Goal: Information Seeking & Learning: Learn about a topic

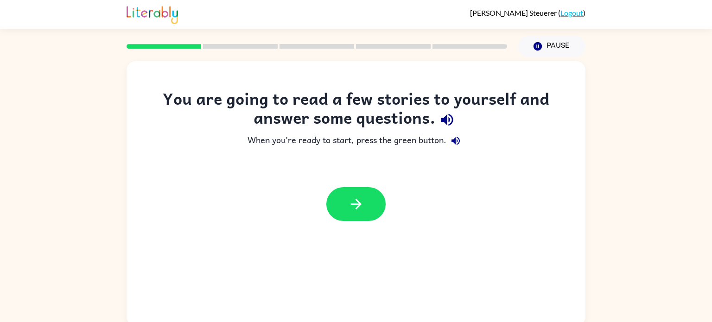
click at [391, 205] on div at bounding box center [356, 204] width 459 height 52
click at [355, 199] on icon "button" at bounding box center [356, 204] width 16 height 16
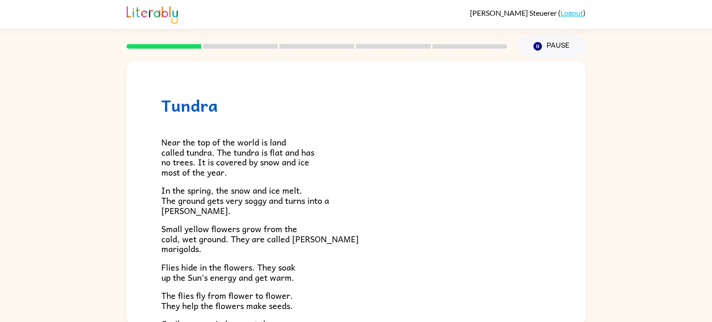
click at [588, 178] on div "Tundra Near the top of the world is land called tundra. The tundra is flat and …" at bounding box center [356, 191] width 712 height 269
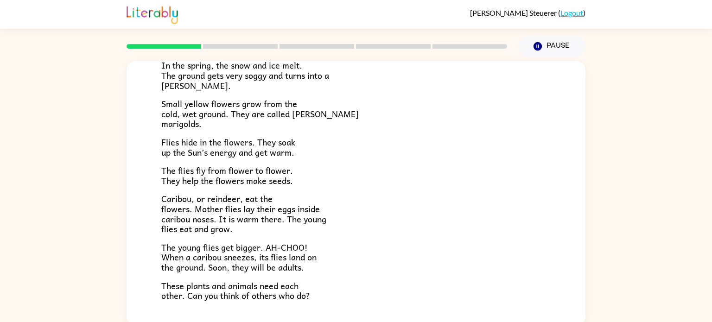
scroll to position [191, 0]
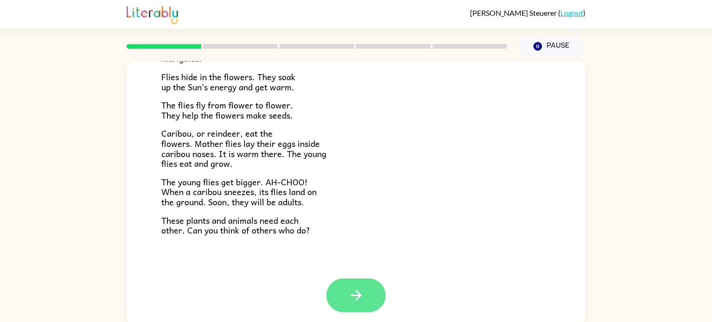
click at [348, 310] on button "button" at bounding box center [355, 296] width 59 height 34
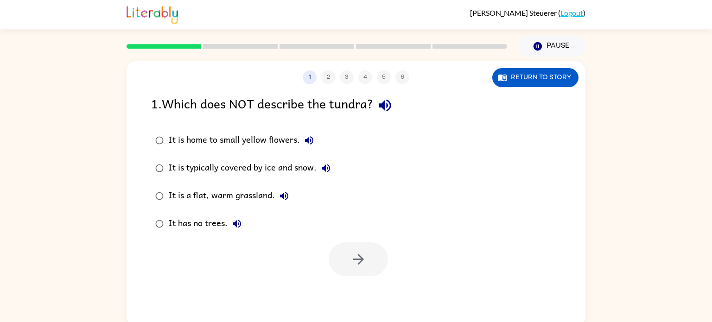
scroll to position [0, 0]
click at [201, 117] on div "1 . Which does NOT describe the tundra?" at bounding box center [356, 106] width 410 height 24
click at [309, 170] on div "It is typically covered by ice and snow." at bounding box center [251, 168] width 167 height 19
click at [313, 166] on div "It is typically covered by ice and snow." at bounding box center [251, 168] width 167 height 19
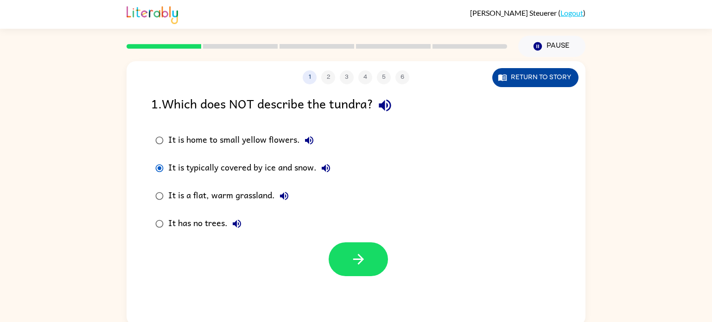
click at [510, 86] on button "Return to story" at bounding box center [535, 77] width 86 height 19
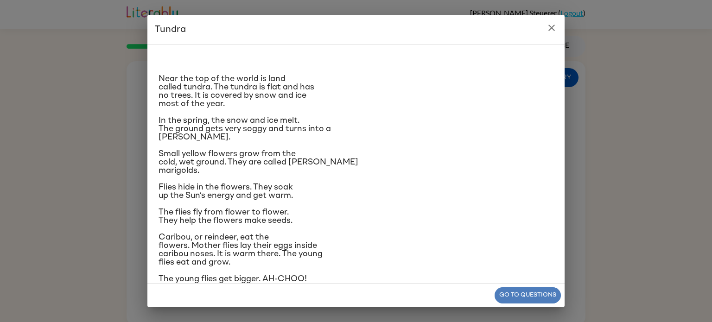
click at [504, 294] on button "Go to questions" at bounding box center [528, 296] width 66 height 16
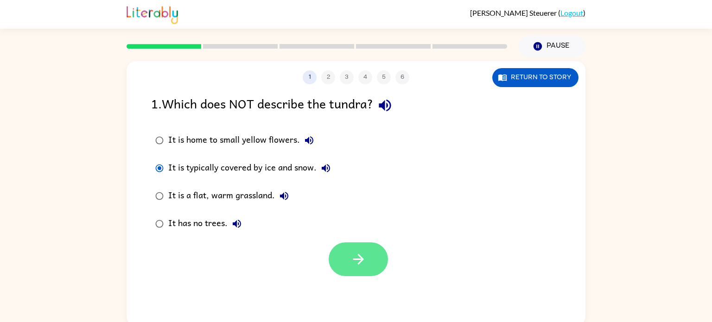
click at [356, 263] on icon "button" at bounding box center [359, 259] width 16 height 16
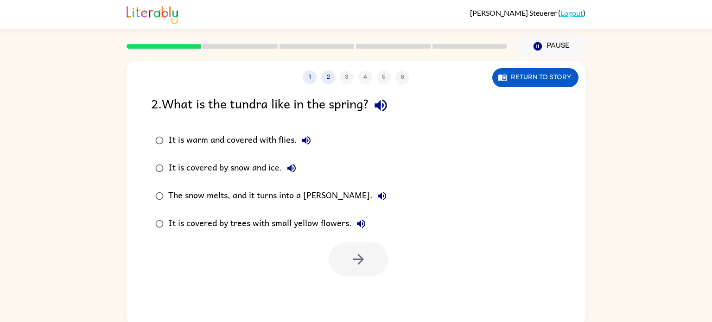
click at [213, 202] on div "The snow melts, and it turns into a [PERSON_NAME]." at bounding box center [279, 196] width 223 height 19
click at [349, 263] on button "button" at bounding box center [358, 260] width 59 height 34
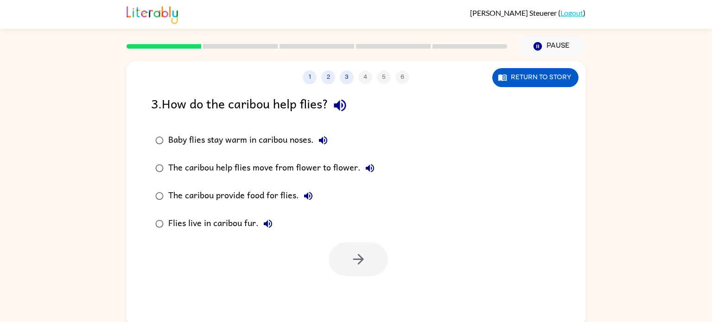
click at [254, 129] on label "Baby flies stay warm in caribou noses." at bounding box center [265, 141] width 238 height 28
click at [346, 255] on button "button" at bounding box center [358, 260] width 59 height 34
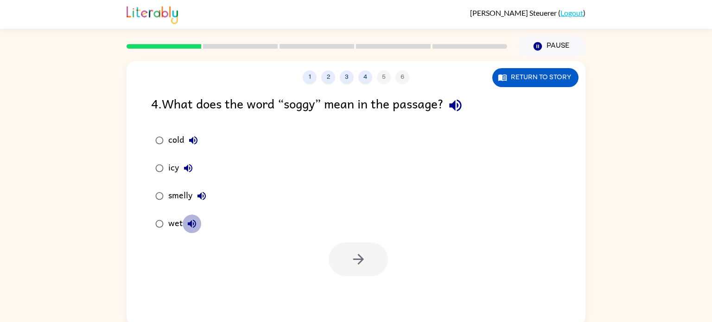
click at [192, 227] on icon "button" at bounding box center [191, 223] width 11 height 11
click at [169, 221] on div "wet" at bounding box center [184, 224] width 33 height 19
click at [364, 272] on button "button" at bounding box center [358, 260] width 59 height 34
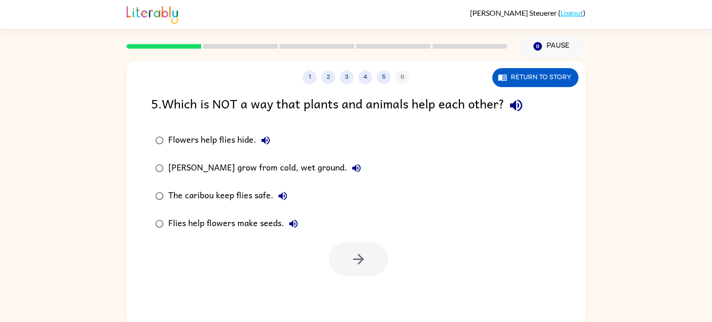
click at [332, 219] on label "Flies help flowers make seeds." at bounding box center [258, 224] width 224 height 28
click at [340, 223] on label "Flies help flowers make seeds." at bounding box center [258, 224] width 224 height 28
click at [206, 138] on div "Flowers help flies hide." at bounding box center [221, 140] width 107 height 19
click at [372, 263] on button "button" at bounding box center [358, 260] width 59 height 34
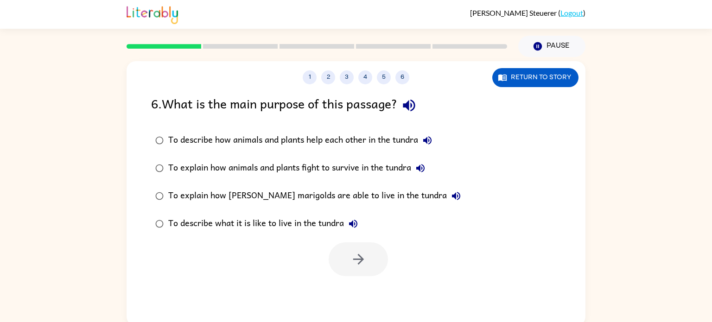
click at [292, 137] on div "To describe how animals and plants help each other in the tundra" at bounding box center [302, 140] width 269 height 19
click at [339, 249] on button "button" at bounding box center [358, 260] width 59 height 34
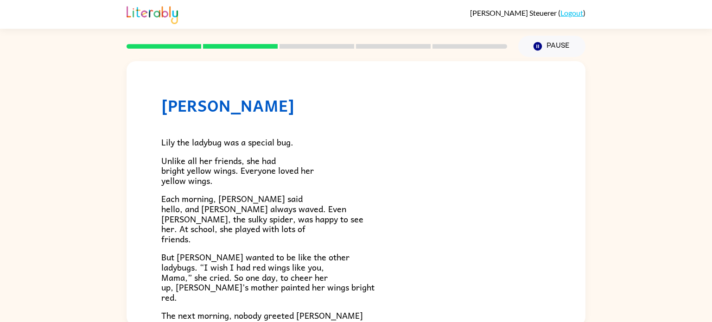
click at [347, 161] on p "Unlike all her friends, she had bright yellow wings. Everyone loved her yellow …" at bounding box center [356, 171] width 390 height 30
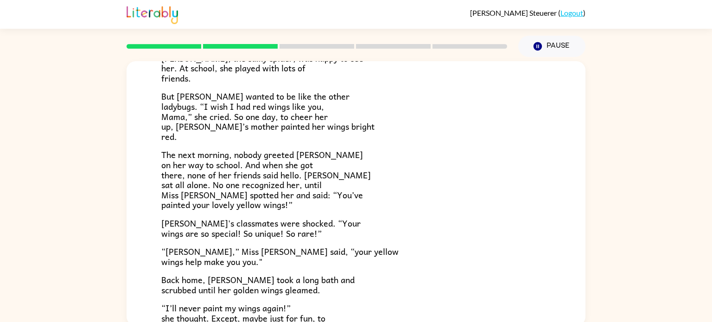
scroll to position [160, 0]
click at [352, 128] on p "But [PERSON_NAME] wanted to be like the other ladybugs. “I wish I had red wings…" at bounding box center [356, 117] width 390 height 50
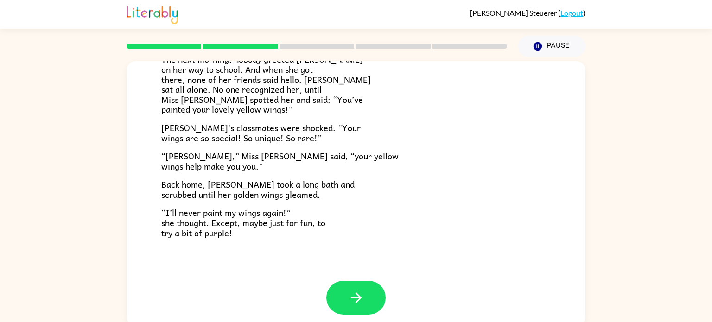
scroll to position [257, 0]
click at [347, 233] on p "“I’ll never paint my wings again!” she thought. Except, maybe just for fun, to …" at bounding box center [356, 222] width 390 height 30
click at [352, 286] on button "button" at bounding box center [355, 298] width 59 height 34
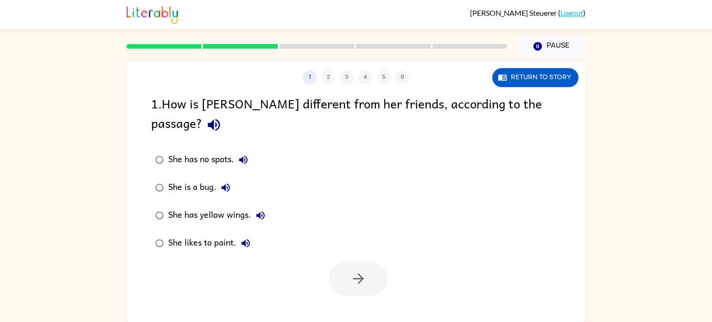
click at [217, 206] on div "She has yellow wings." at bounding box center [219, 215] width 102 height 19
click at [353, 271] on icon "button" at bounding box center [359, 279] width 16 height 16
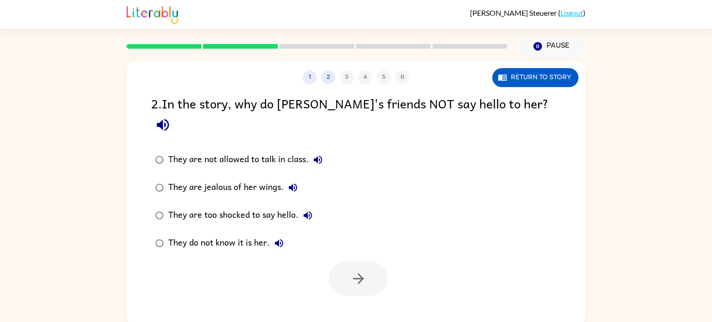
click at [235, 234] on div "They do not know it is her." at bounding box center [228, 243] width 120 height 19
click at [371, 262] on button "button" at bounding box center [358, 279] width 59 height 34
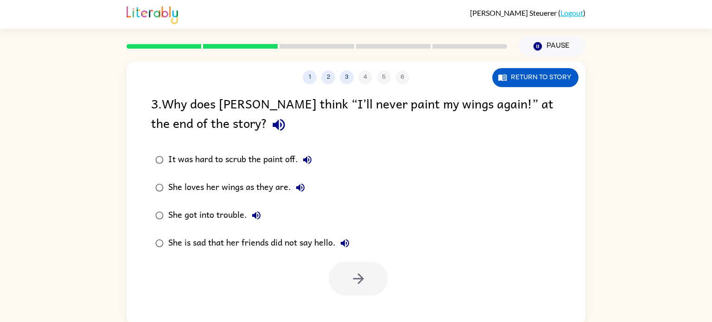
click at [239, 201] on label "She loves her wings as they are." at bounding box center [252, 188] width 213 height 28
click at [239, 200] on label "She loves her wings as they are." at bounding box center [252, 188] width 213 height 28
click at [363, 284] on icon "button" at bounding box center [359, 279] width 16 height 16
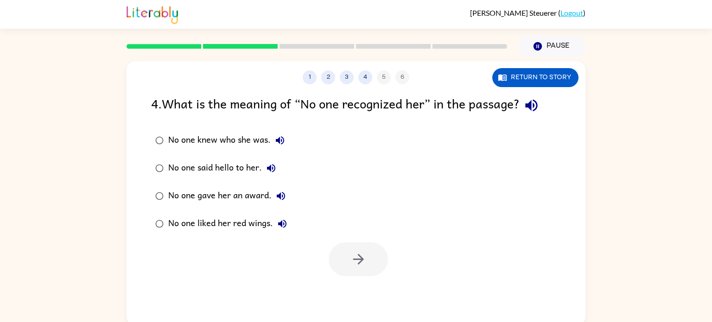
click at [231, 150] on label "No one knew who she was." at bounding box center [221, 141] width 150 height 28
click at [344, 259] on button "button" at bounding box center [358, 260] width 59 height 34
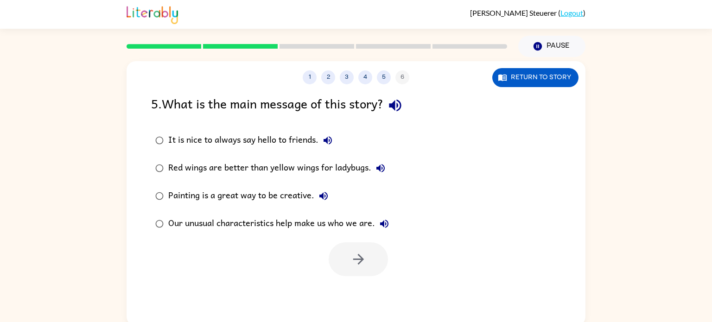
click at [187, 151] on label "It is nice to always say hello to friends." at bounding box center [272, 141] width 252 height 28
click at [226, 176] on div "Red wings are better than yellow wings for ladybugs." at bounding box center [279, 168] width 222 height 19
click at [249, 224] on div "Our unusual characteristics help make us who we are." at bounding box center [280, 224] width 225 height 19
click at [356, 259] on icon "button" at bounding box center [359, 259] width 16 height 16
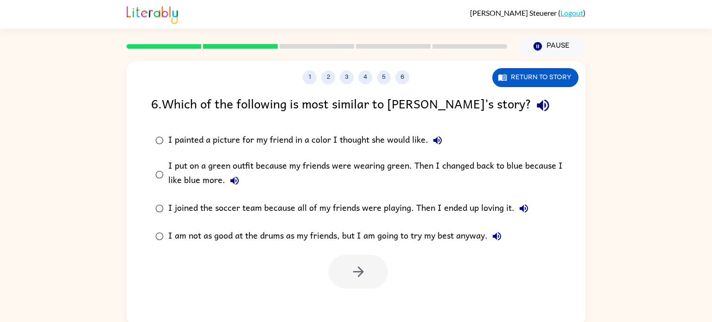
click at [250, 167] on div "I put on a green outfit because my friends were wearing green. Then I changed b…" at bounding box center [370, 174] width 405 height 31
click at [353, 275] on icon "button" at bounding box center [359, 272] width 16 height 16
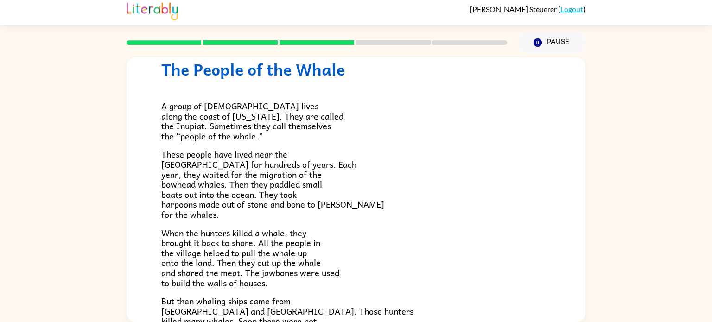
scroll to position [33, 0]
click at [309, 138] on p "A group of [DEMOGRAPHIC_DATA] lives along the coast of [US_STATE]. They are cal…" at bounding box center [356, 120] width 390 height 40
click at [299, 136] on p "A group of [DEMOGRAPHIC_DATA] lives along the coast of [US_STATE]. They are cal…" at bounding box center [356, 120] width 390 height 40
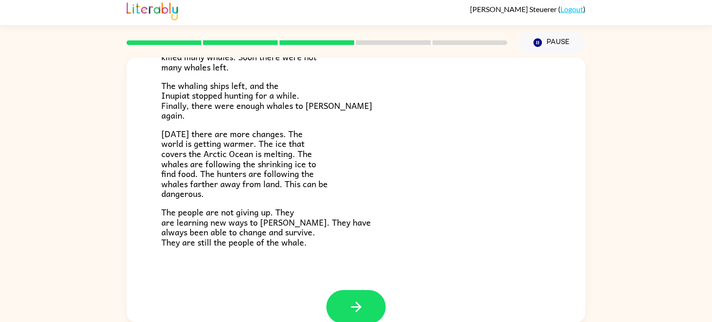
scroll to position [297, 0]
click at [351, 306] on icon "button" at bounding box center [356, 307] width 16 height 16
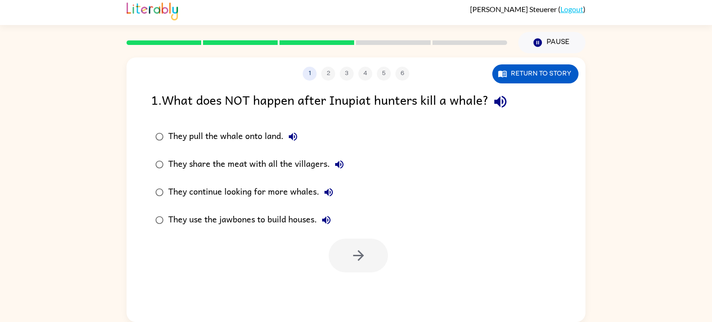
click at [177, 156] on div "They share the meat with all the villagers." at bounding box center [258, 164] width 180 height 19
click at [180, 193] on div "They continue looking for more whales." at bounding box center [253, 192] width 170 height 19
click at [358, 268] on button "button" at bounding box center [358, 256] width 59 height 34
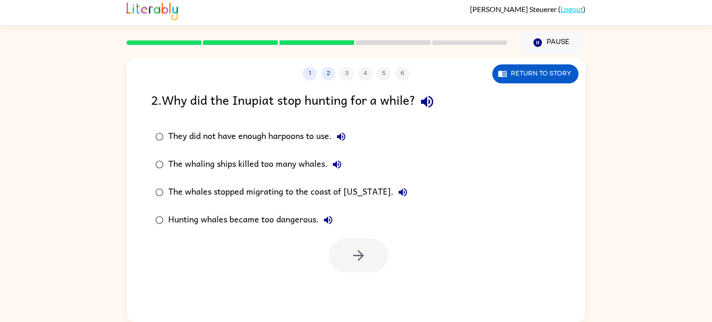
click at [286, 218] on div "Hunting whales became too dangerous." at bounding box center [252, 220] width 169 height 19
click at [349, 243] on button "button" at bounding box center [358, 256] width 59 height 34
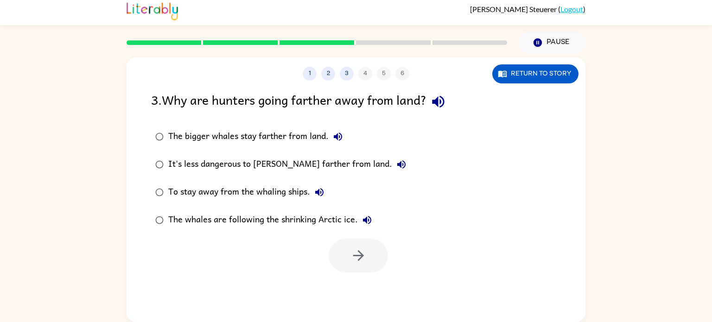
click at [258, 217] on div "The whales are following the shrinking Arctic ice." at bounding box center [272, 220] width 208 height 19
click at [325, 240] on div at bounding box center [356, 253] width 459 height 38
click at [335, 245] on button "button" at bounding box center [358, 256] width 59 height 34
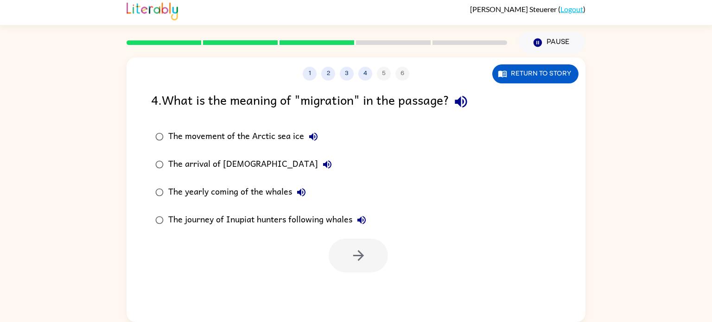
click at [262, 192] on div "The yearly coming of the whales" at bounding box center [239, 192] width 142 height 19
click at [352, 250] on icon "button" at bounding box center [359, 256] width 16 height 16
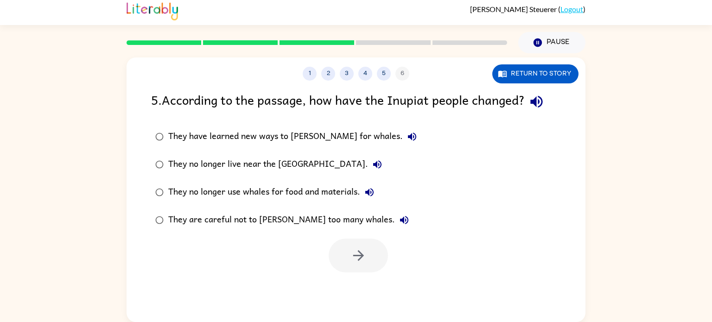
click at [272, 136] on div "They have learned new ways to [PERSON_NAME] for whales." at bounding box center [294, 137] width 253 height 19
click at [357, 242] on button "button" at bounding box center [358, 256] width 59 height 34
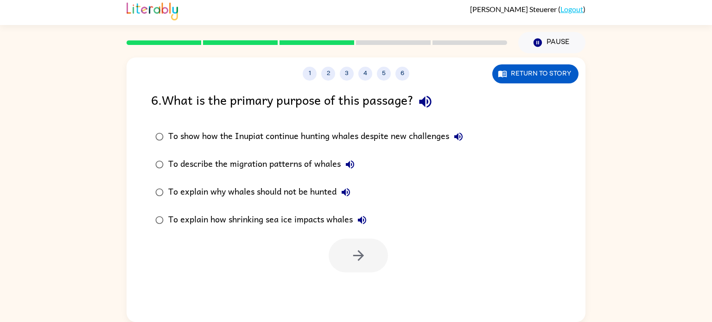
click at [347, 137] on div "To show how the Inupiat continue hunting whales despite new challenges" at bounding box center [318, 137] width 300 height 19
click at [366, 275] on div "1 2 3 4 5 6 Return to story 6 . What is the primary purpose of this passage? To…" at bounding box center [356, 190] width 459 height 265
click at [352, 247] on button "button" at bounding box center [358, 256] width 59 height 34
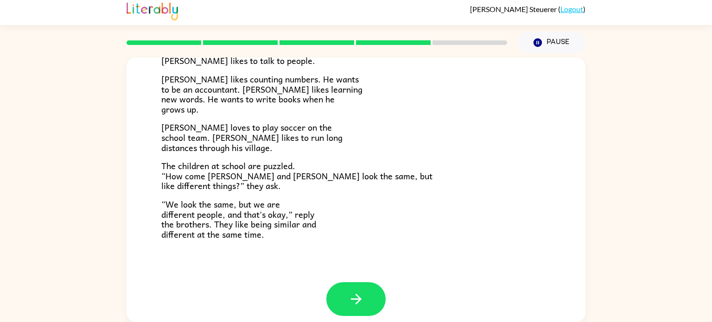
scroll to position [194, 0]
click at [342, 290] on button "button" at bounding box center [355, 298] width 59 height 34
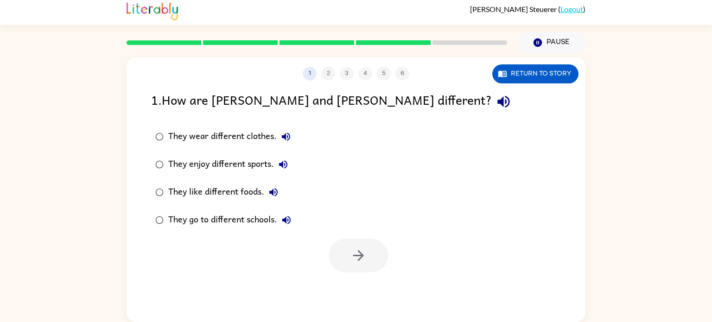
click at [342, 290] on div "1 2 3 4 5 6 Return to story 1 . How are [PERSON_NAME] and [PERSON_NAME] differe…" at bounding box center [356, 190] width 459 height 265
click at [252, 167] on div "They enjoy different sports." at bounding box center [230, 164] width 124 height 19
click at [352, 262] on icon "button" at bounding box center [359, 256] width 16 height 16
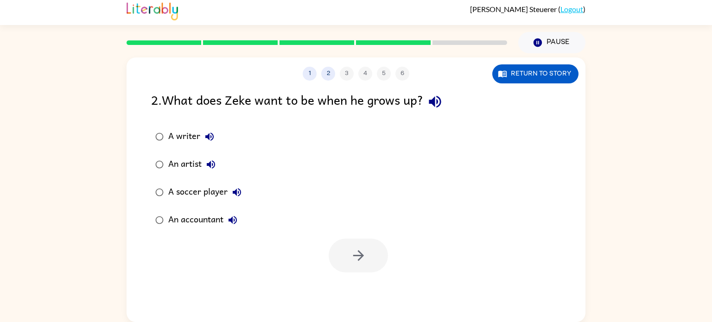
click at [347, 208] on div "A writer An artist A soccer player An accountant" at bounding box center [368, 178] width 435 height 111
click at [213, 223] on div "An accountant" at bounding box center [205, 220] width 74 height 19
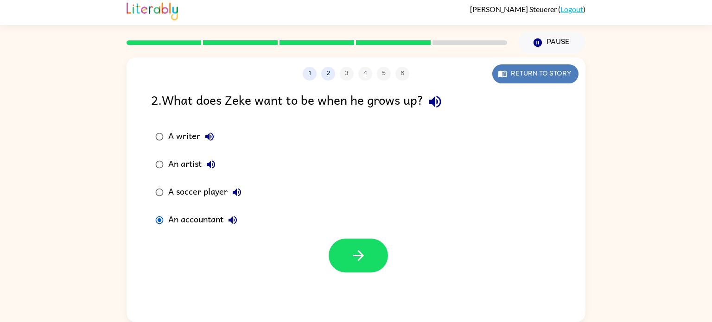
click at [511, 75] on button "Return to story" at bounding box center [535, 73] width 86 height 19
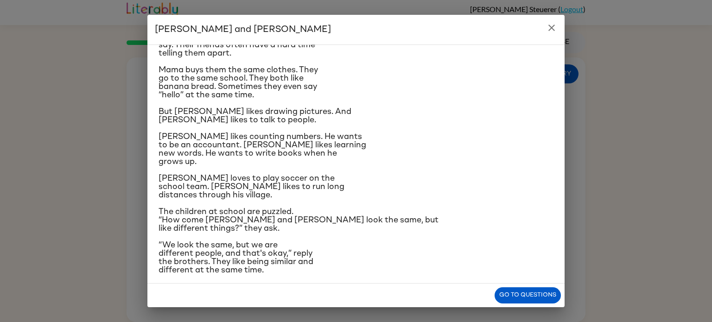
scroll to position [57, 0]
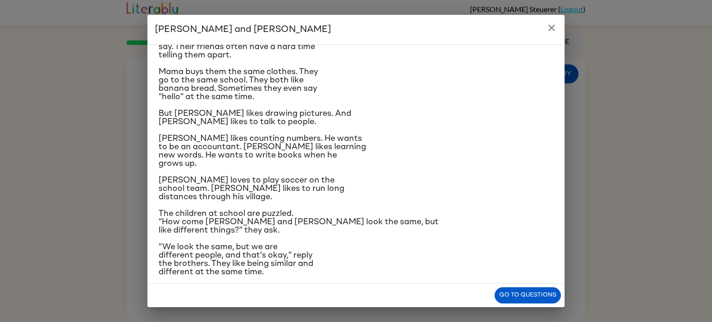
click at [582, 304] on div "[PERSON_NAME] and [PERSON_NAME] and [PERSON_NAME] are twin brothers. "They look…" at bounding box center [356, 161] width 712 height 322
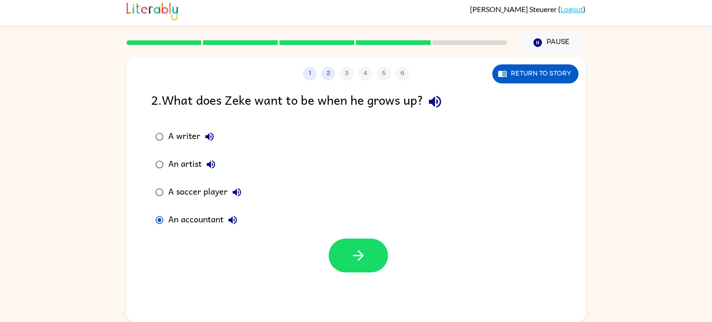
click at [196, 137] on div "A writer" at bounding box center [193, 137] width 51 height 19
click at [357, 246] on button "button" at bounding box center [358, 256] width 59 height 34
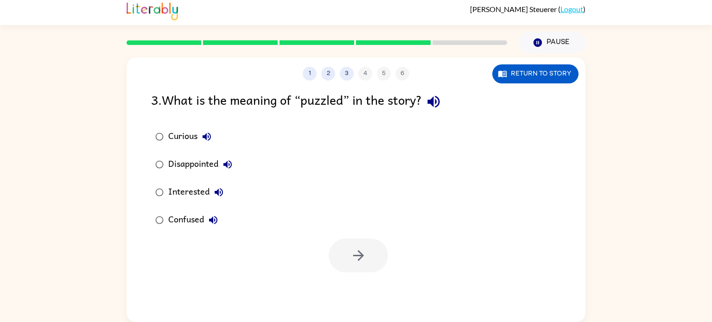
click at [224, 217] on label "Confused" at bounding box center [194, 220] width 96 height 28
click at [403, 271] on div at bounding box center [356, 253] width 459 height 38
click at [364, 262] on icon "button" at bounding box center [359, 256] width 16 height 16
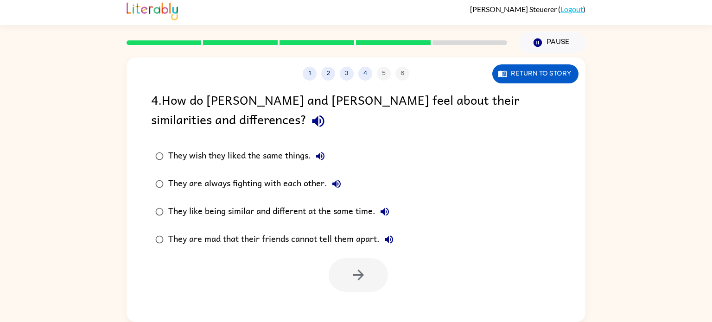
click at [277, 212] on div "They like being similar and different at the same time." at bounding box center [281, 212] width 226 height 19
click at [352, 280] on icon "button" at bounding box center [359, 275] width 16 height 16
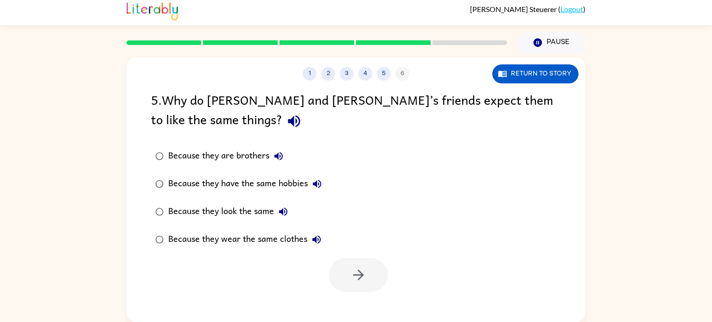
click at [317, 113] on div "5 . Why do [PERSON_NAME] and [PERSON_NAME]’s friends expect them to like the sa…" at bounding box center [356, 111] width 410 height 43
click at [262, 154] on div "Because they are brothers" at bounding box center [228, 156] width 120 height 19
click at [368, 280] on button "button" at bounding box center [358, 275] width 59 height 34
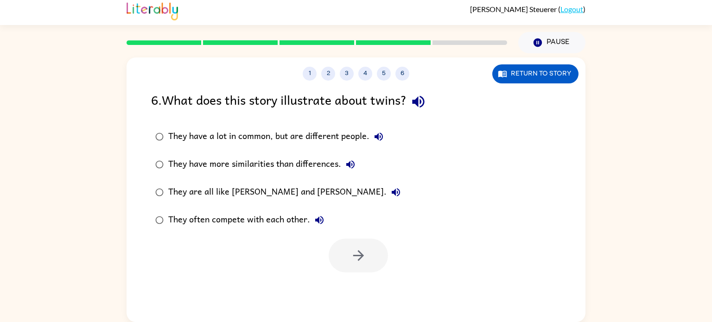
click at [354, 134] on div "They have a lot in common, but are different people." at bounding box center [278, 137] width 220 height 19
click at [366, 243] on button "button" at bounding box center [358, 256] width 59 height 34
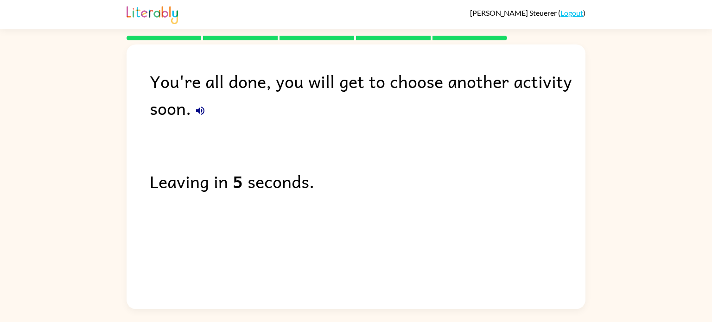
scroll to position [0, 0]
